Goal: Task Accomplishment & Management: Complete application form

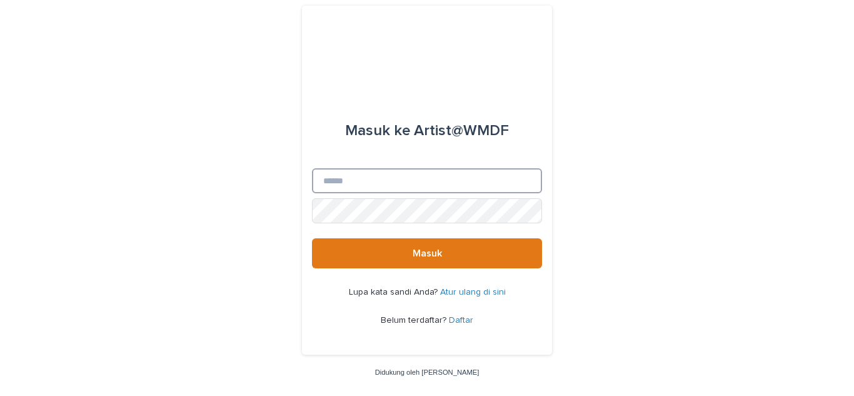
click at [396, 188] on input "E-mail" at bounding box center [427, 180] width 230 height 25
type input "**********"
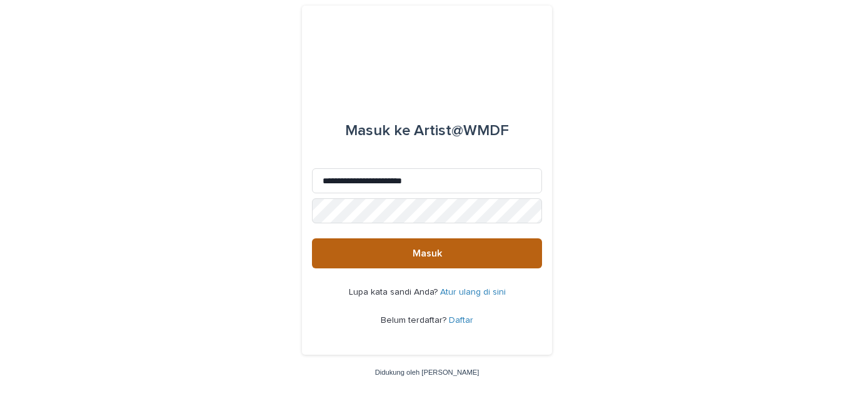
click at [404, 243] on button "Masuk" at bounding box center [427, 253] width 230 height 30
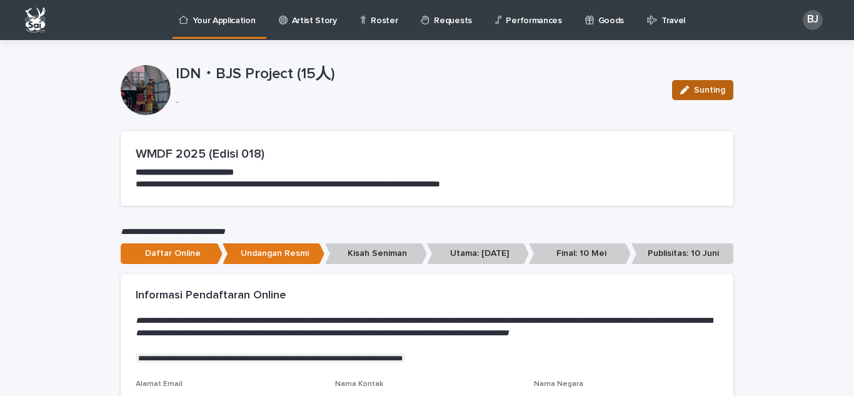
click at [697, 92] on font "Sunting" at bounding box center [709, 90] width 31 height 9
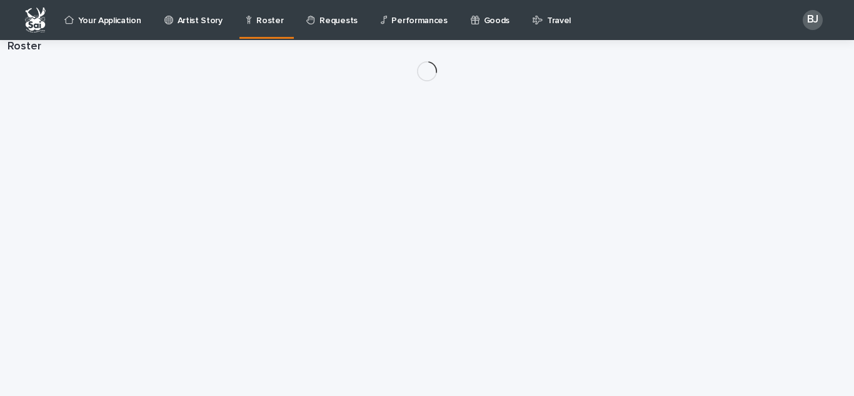
click at [289, 23] on div "Roster" at bounding box center [266, 13] width 45 height 26
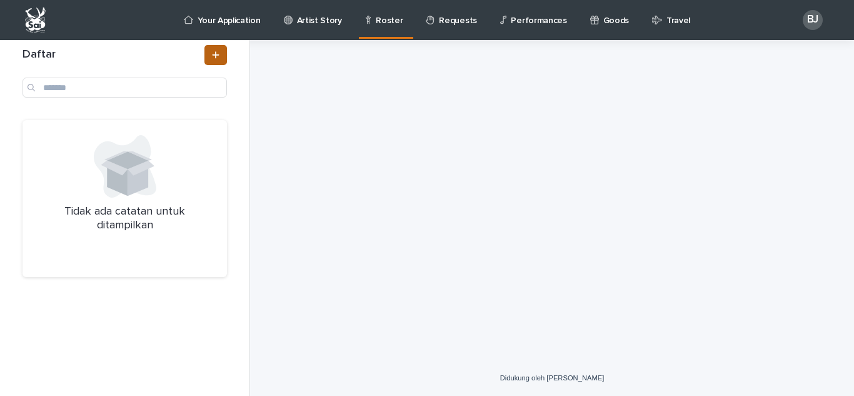
click at [213, 51] on icon at bounding box center [216, 55] width 8 height 9
